Goal: Task Accomplishment & Management: Manage account settings

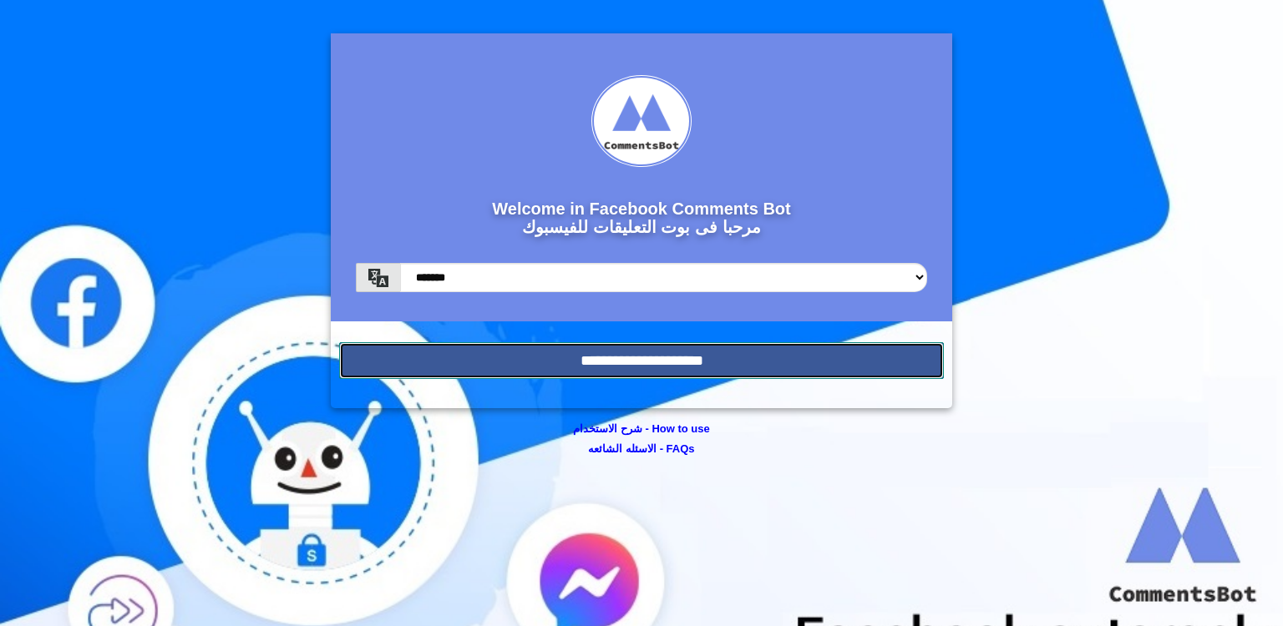
click at [525, 370] on input "**********" at bounding box center [641, 360] width 605 height 37
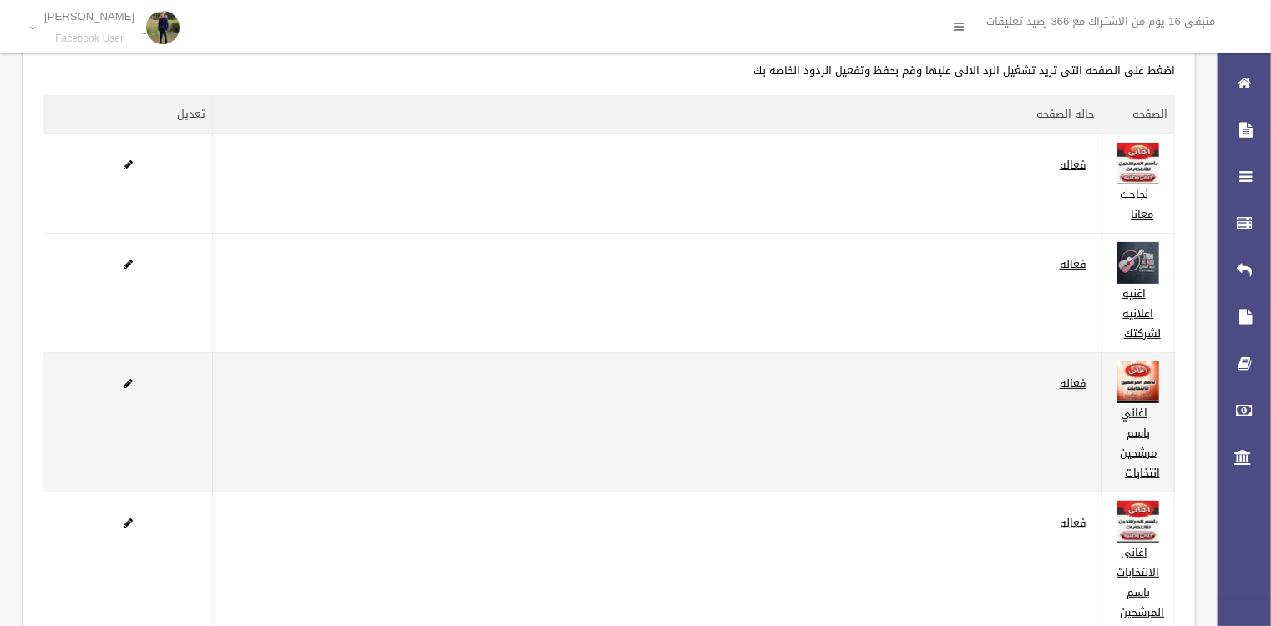
scroll to position [134, 0]
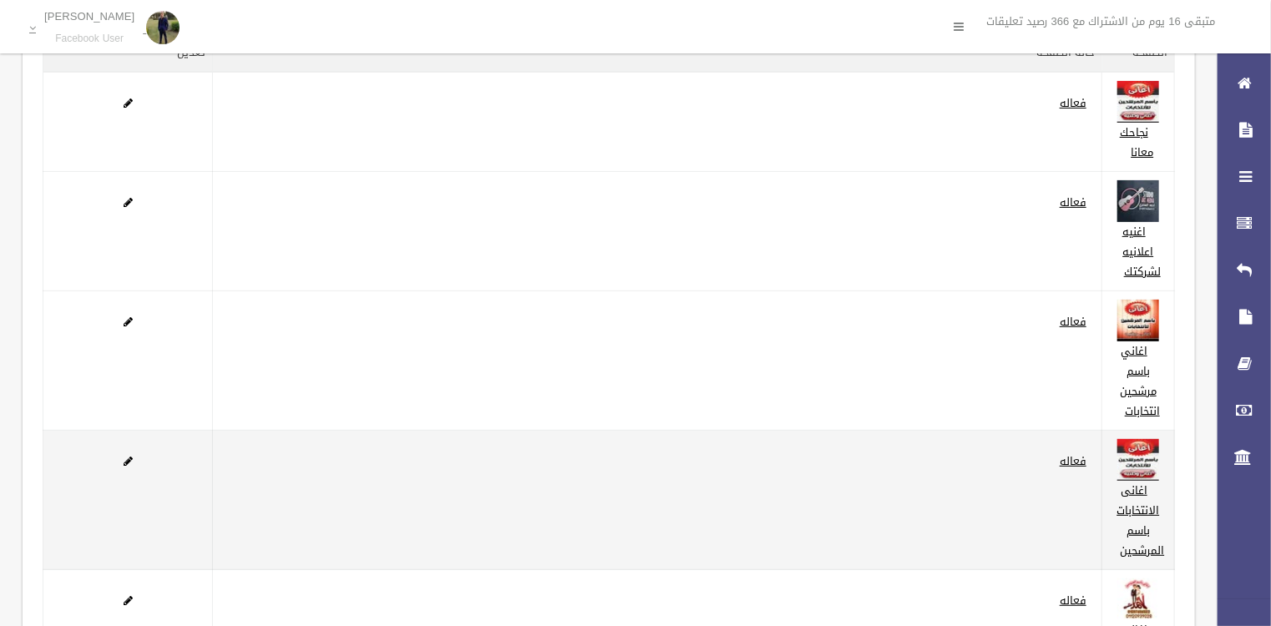
click at [122, 460] on td at bounding box center [128, 500] width 170 height 139
click at [127, 461] on span at bounding box center [128, 461] width 9 height 11
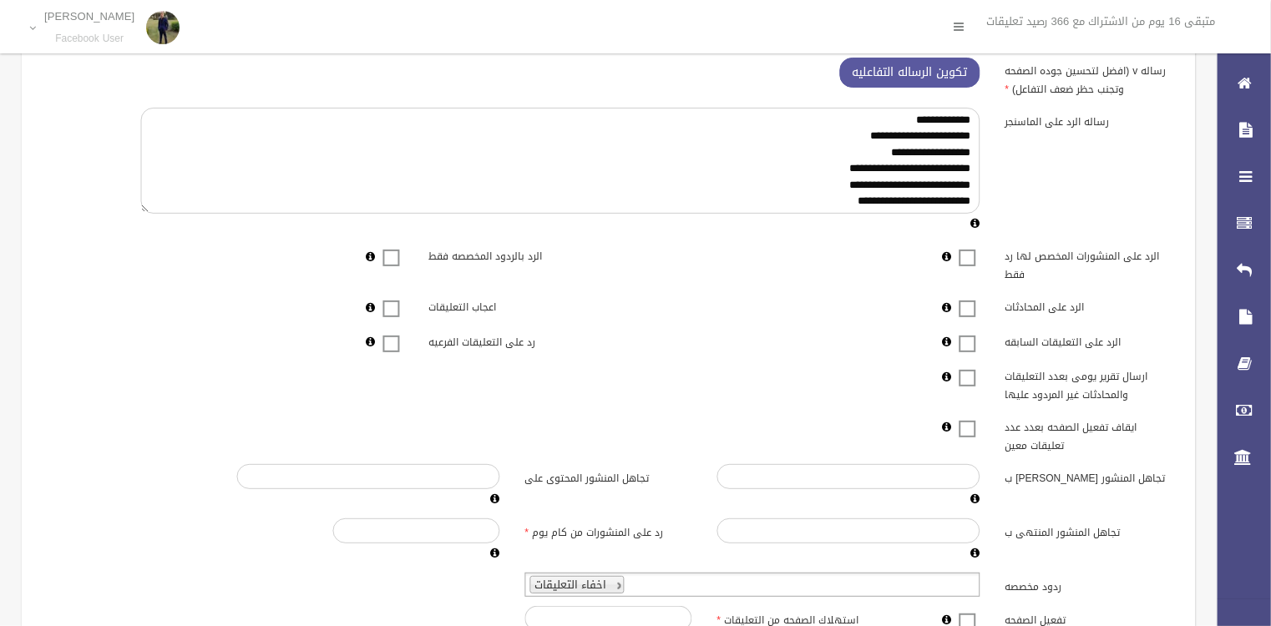
scroll to position [366, 0]
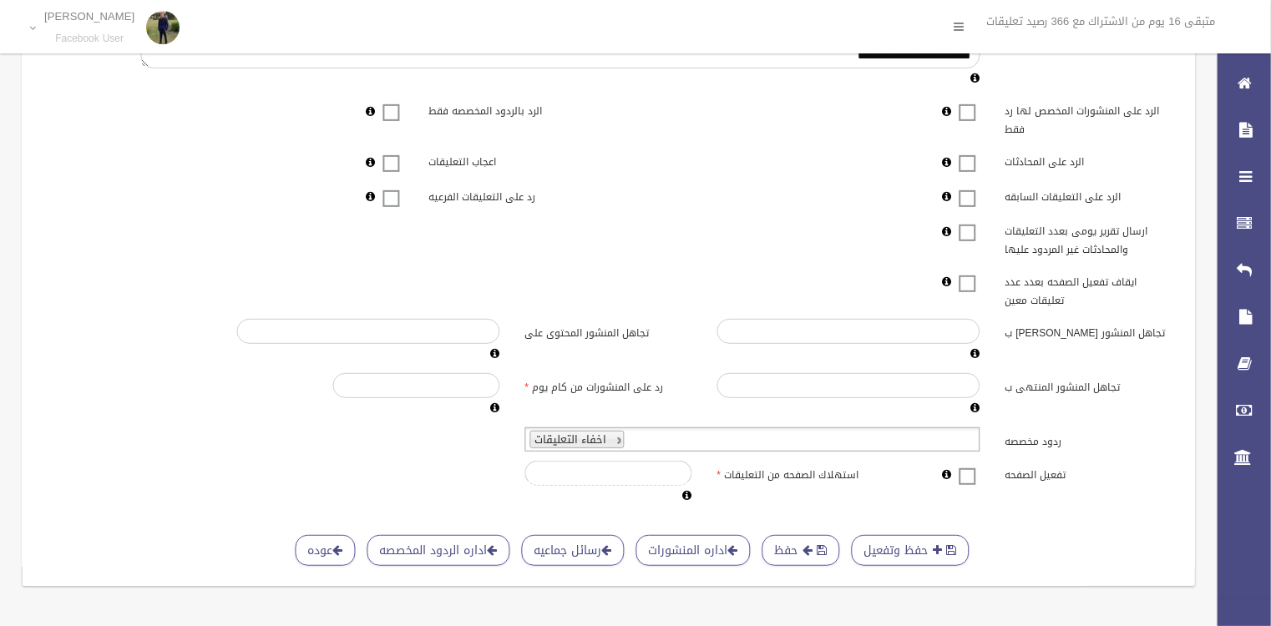
click at [965, 466] on span at bounding box center [968, 466] width 25 height 0
click at [819, 545] on button "حفظ" at bounding box center [802, 550] width 78 height 31
